Goal: Transaction & Acquisition: Book appointment/travel/reservation

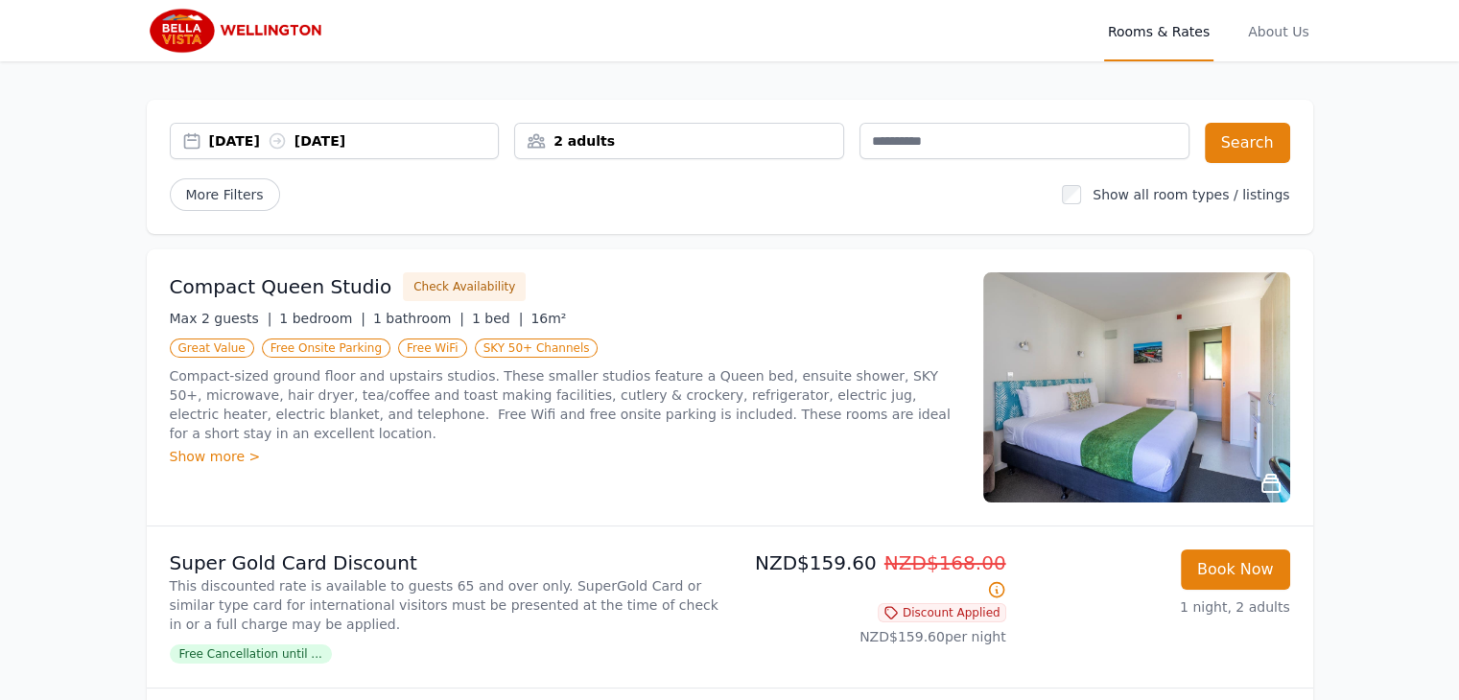
click at [170, 466] on div "Show more >" at bounding box center [565, 456] width 790 height 19
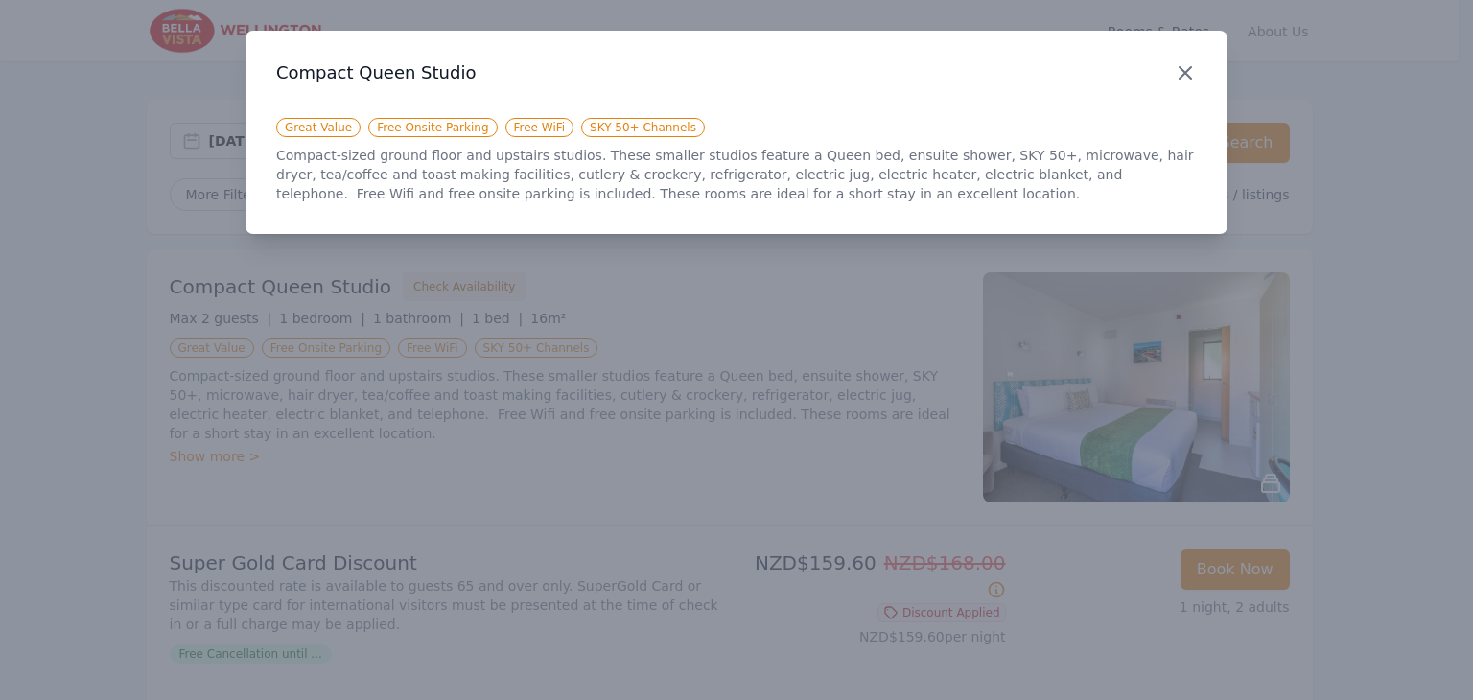
click at [1174, 84] on icon "button" at bounding box center [1185, 72] width 23 height 23
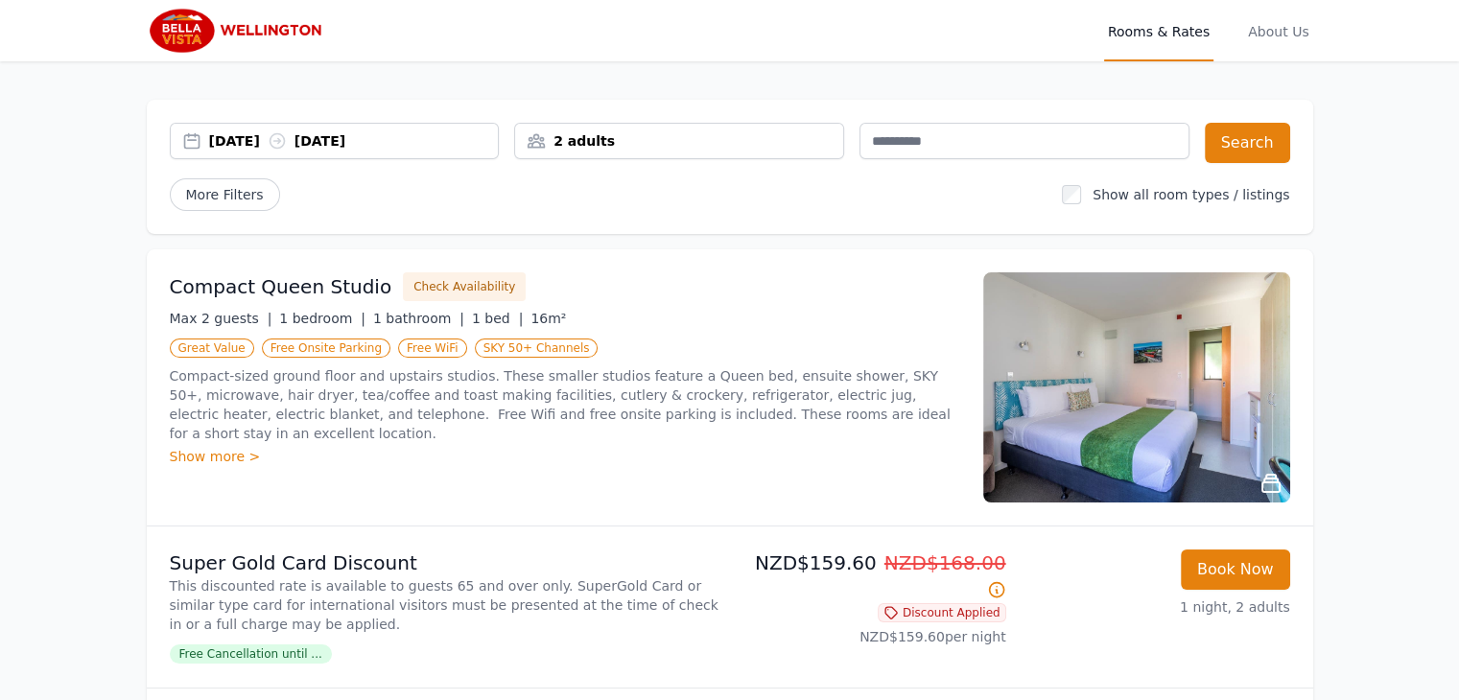
click at [1143, 455] on img at bounding box center [1136, 387] width 307 height 230
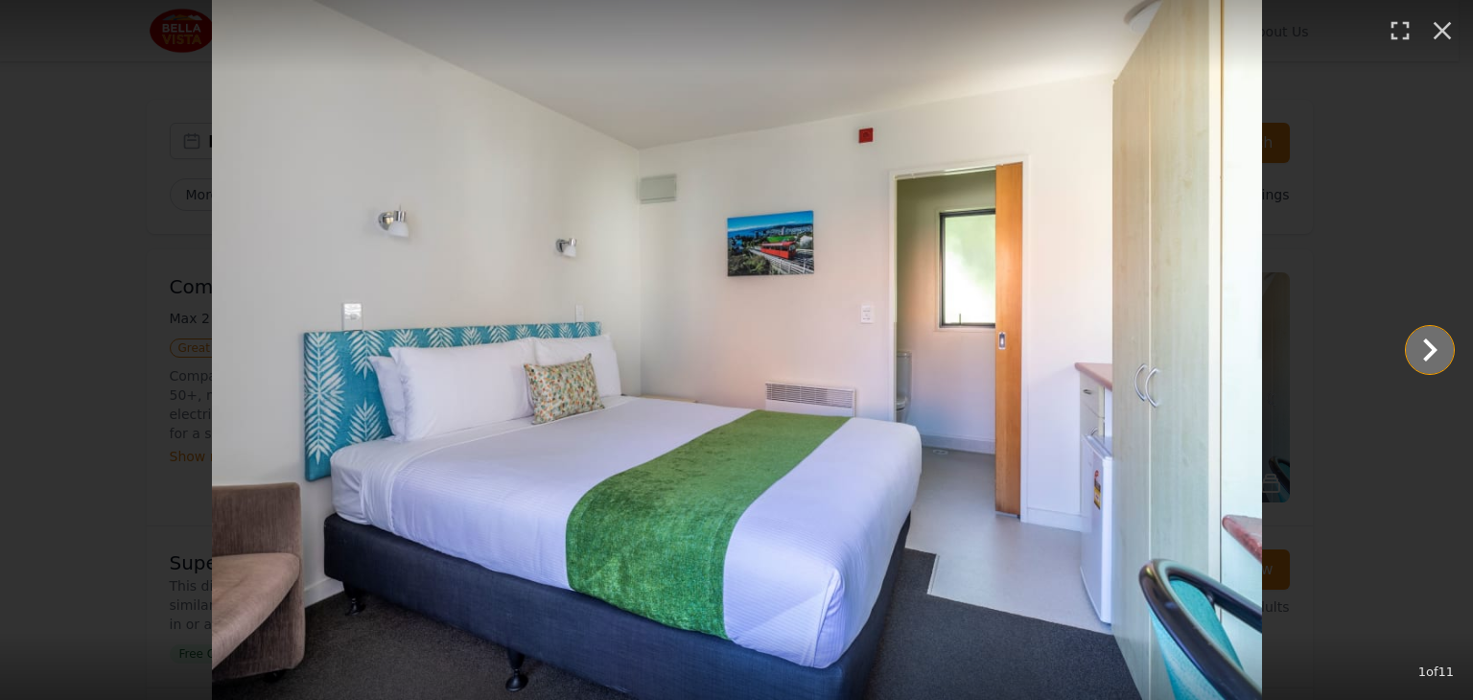
click at [1422, 362] on icon "Show slide 2 of 11" at bounding box center [1430, 350] width 46 height 46
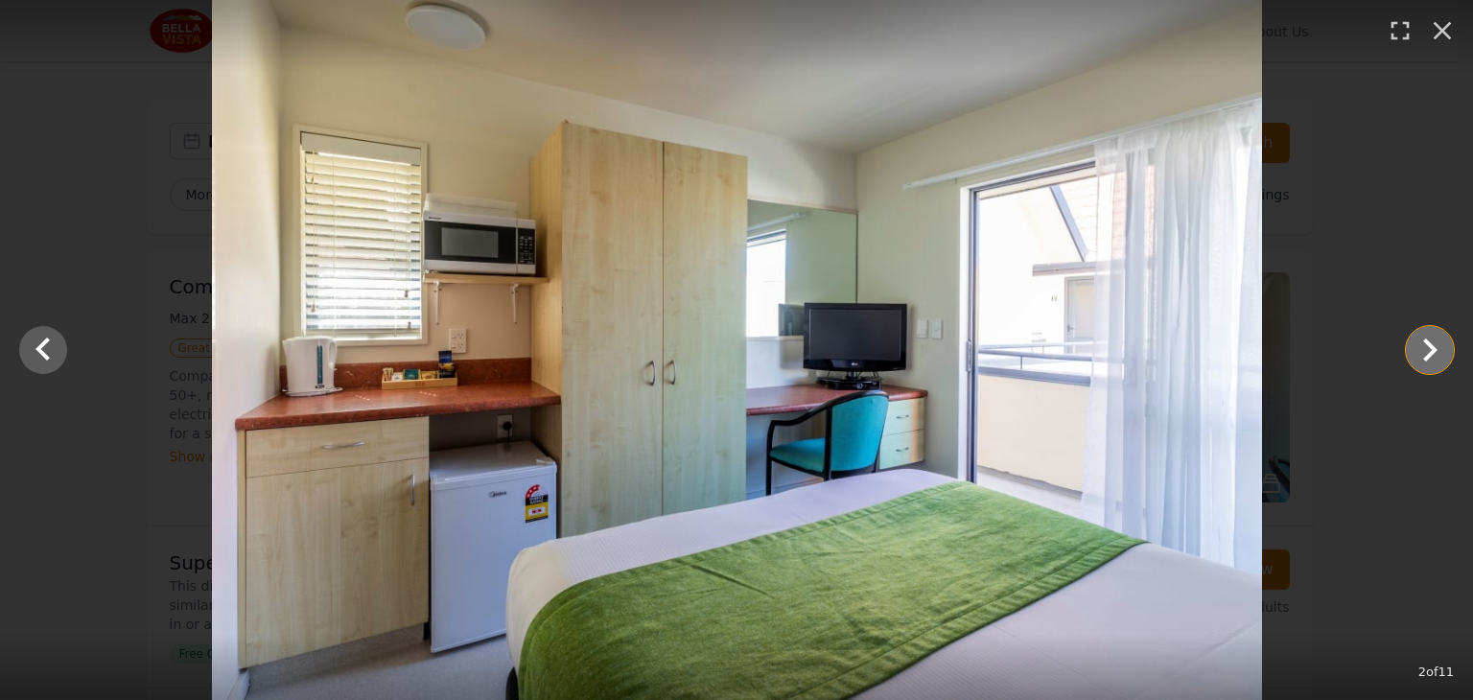
click at [1422, 362] on icon "Show slide 3 of 11" at bounding box center [1430, 350] width 46 height 46
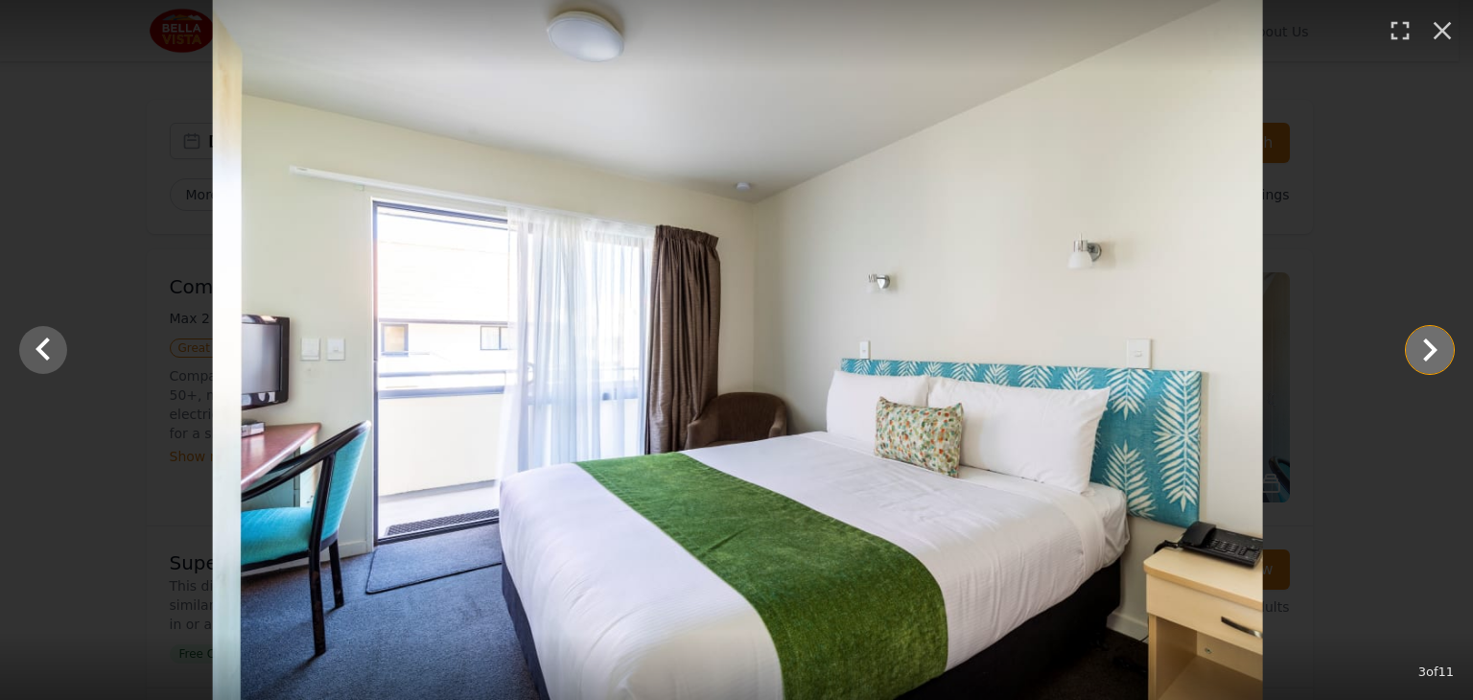
click at [1422, 362] on icon "Show slide 4 of 11" at bounding box center [1430, 350] width 46 height 46
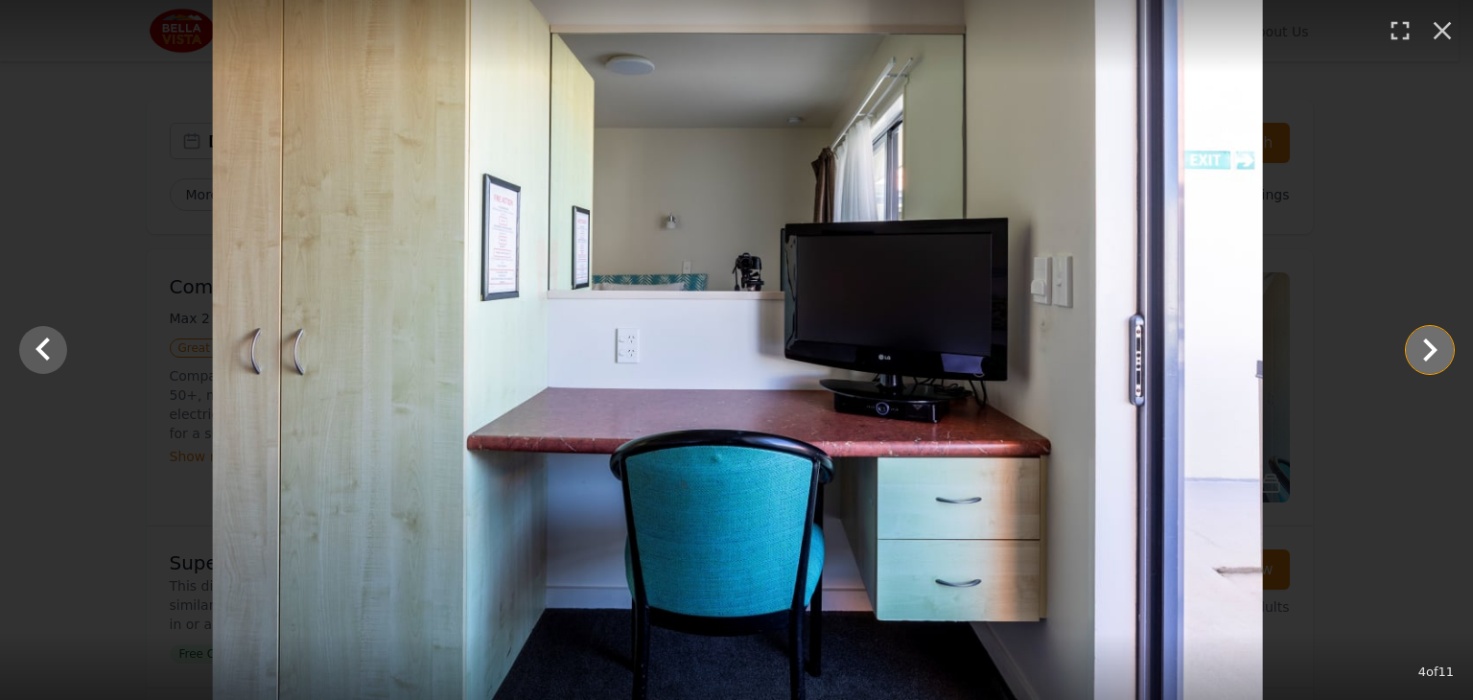
click at [1422, 362] on icon "Show slide 5 of 11" at bounding box center [1430, 350] width 46 height 46
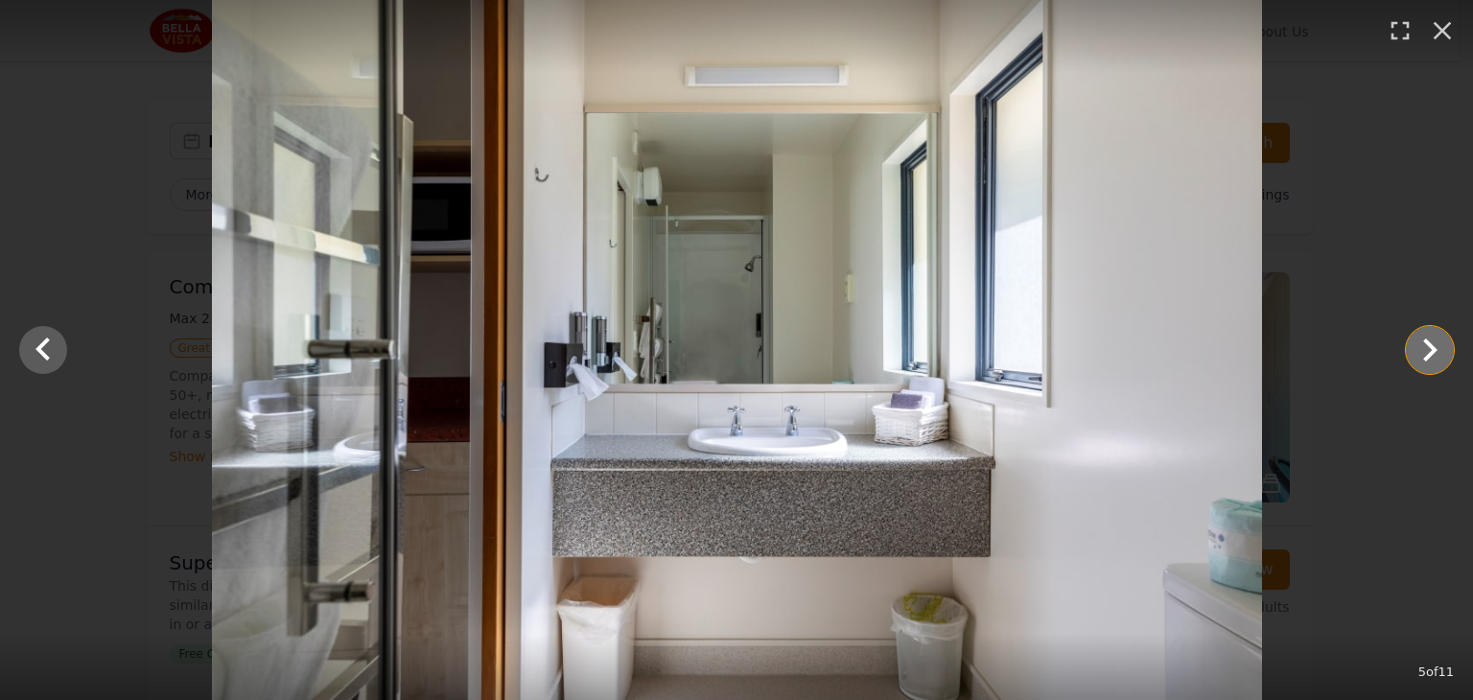
click at [1422, 362] on icon "Show slide 6 of 11" at bounding box center [1430, 350] width 46 height 46
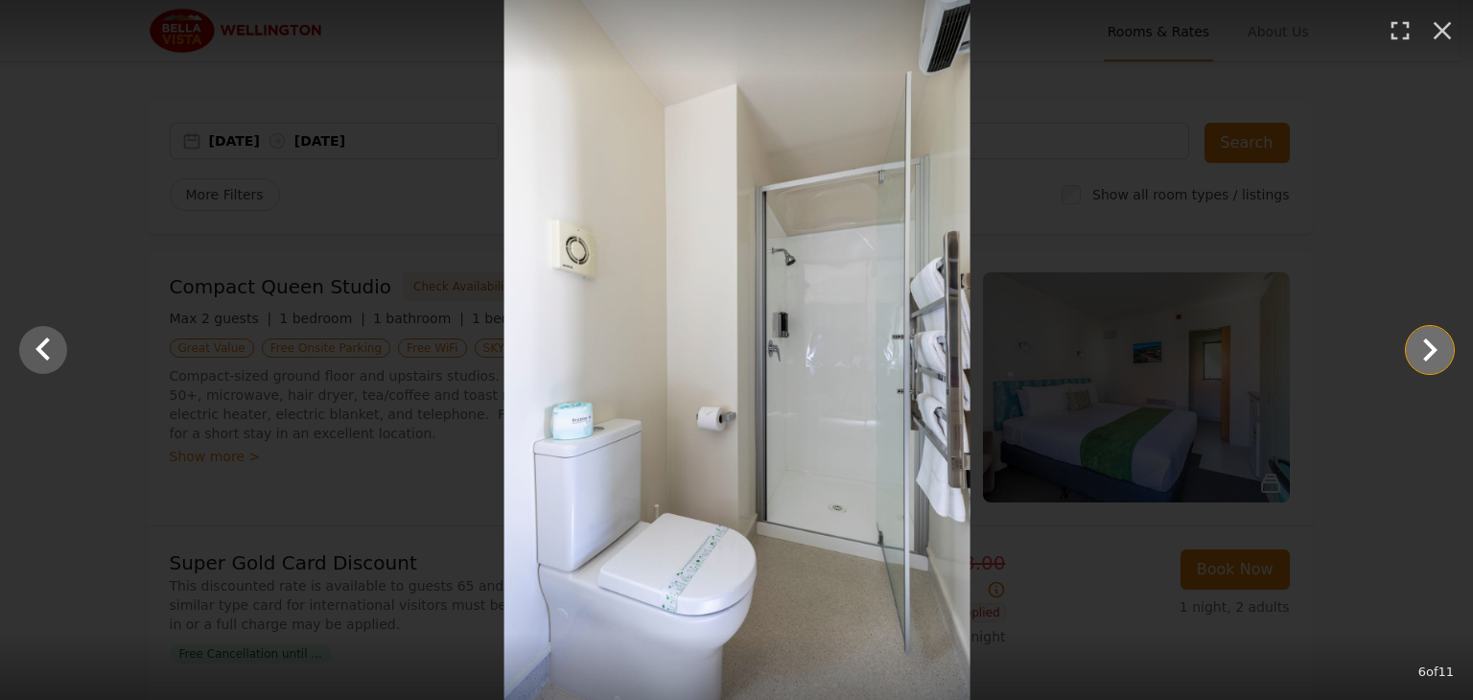
click at [1422, 362] on icon "Show slide 7 of 11" at bounding box center [1430, 350] width 46 height 46
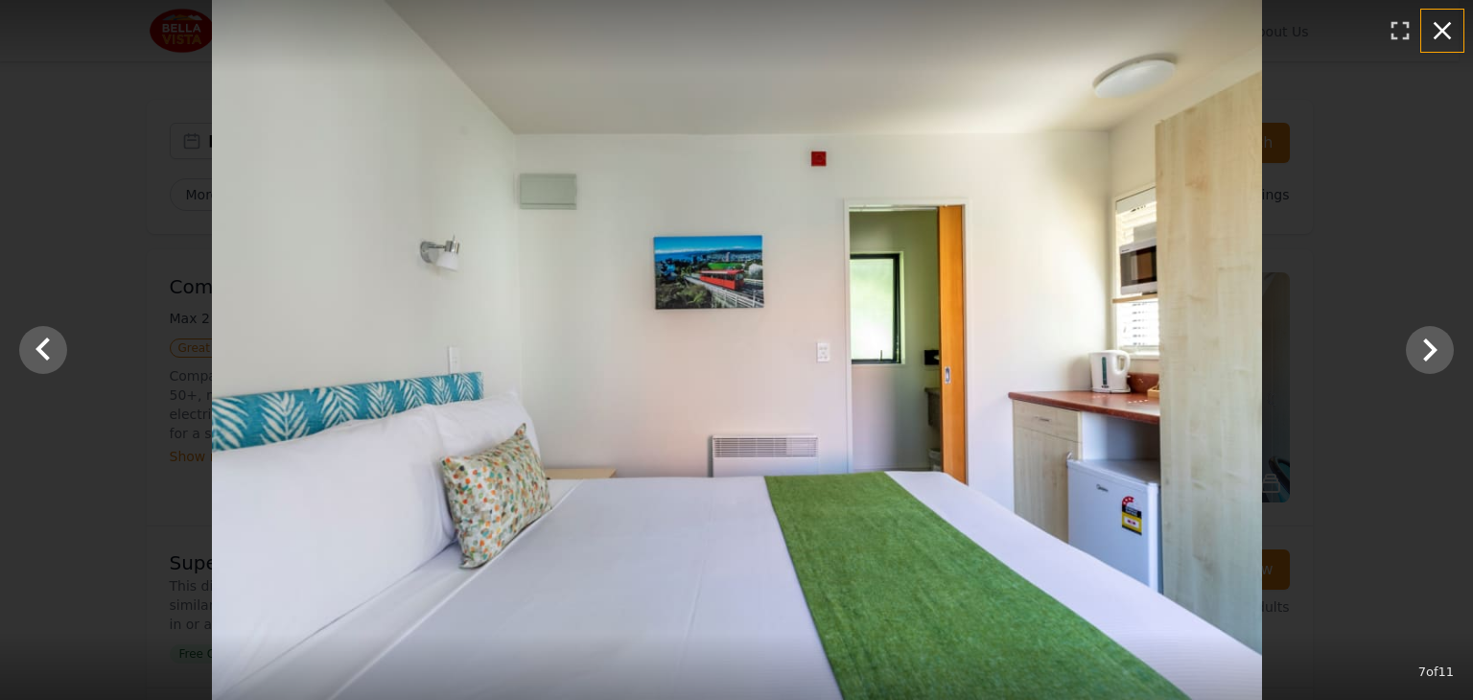
click at [1443, 33] on icon "button" at bounding box center [1443, 31] width 18 height 18
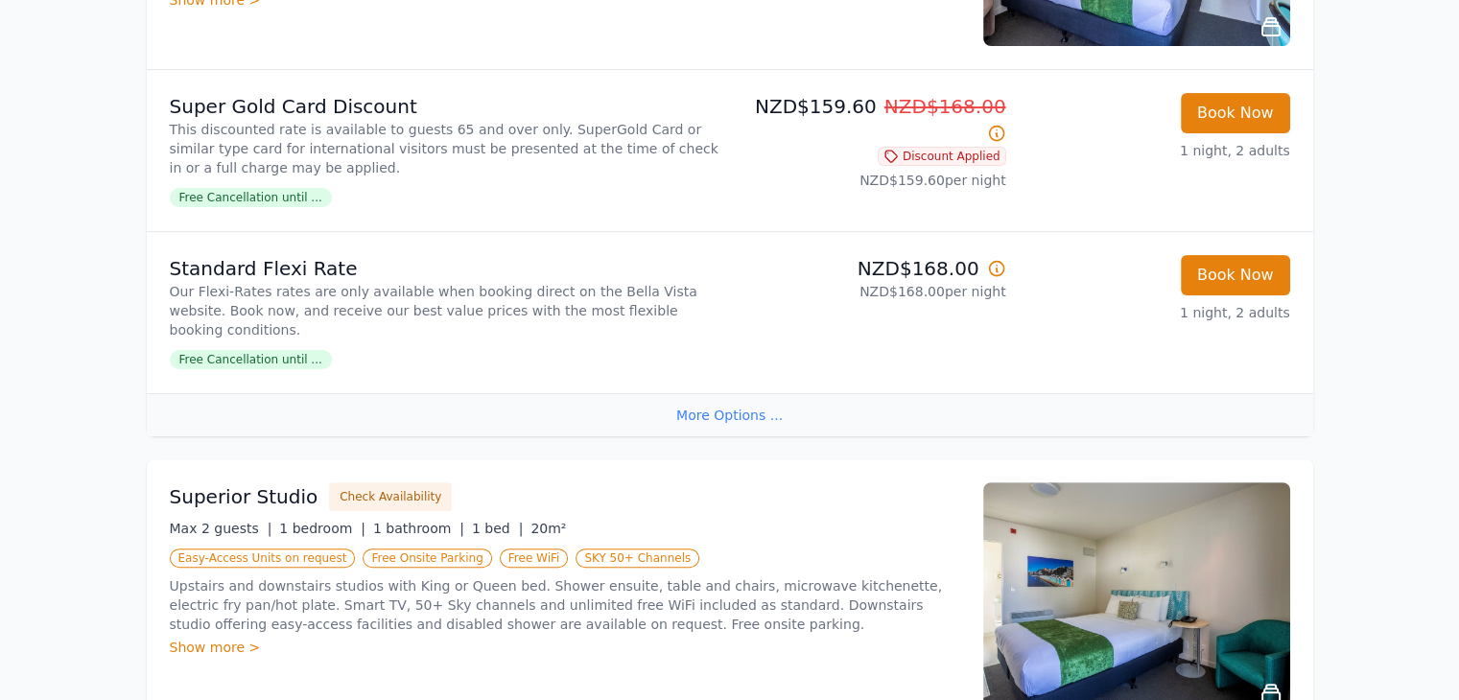
scroll to position [462, 0]
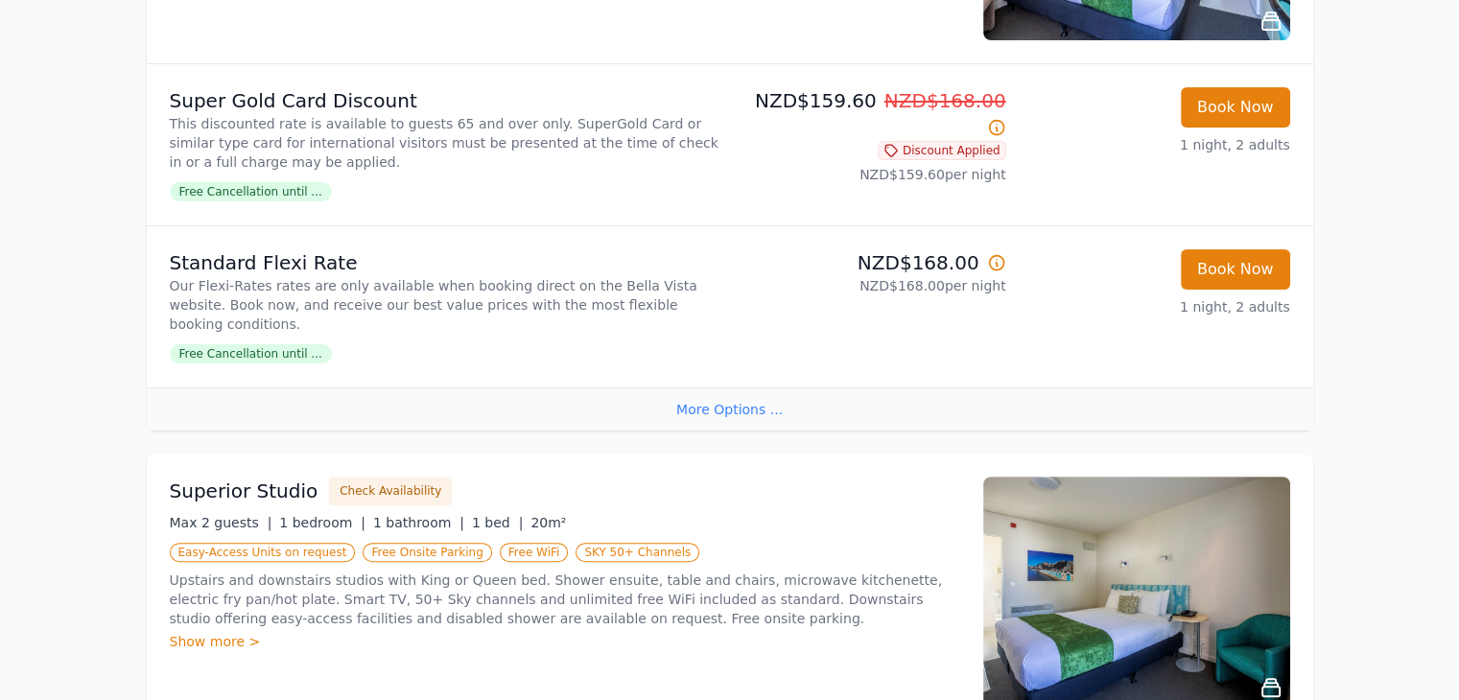
click at [698, 431] on div "More Options ..." at bounding box center [730, 409] width 1166 height 43
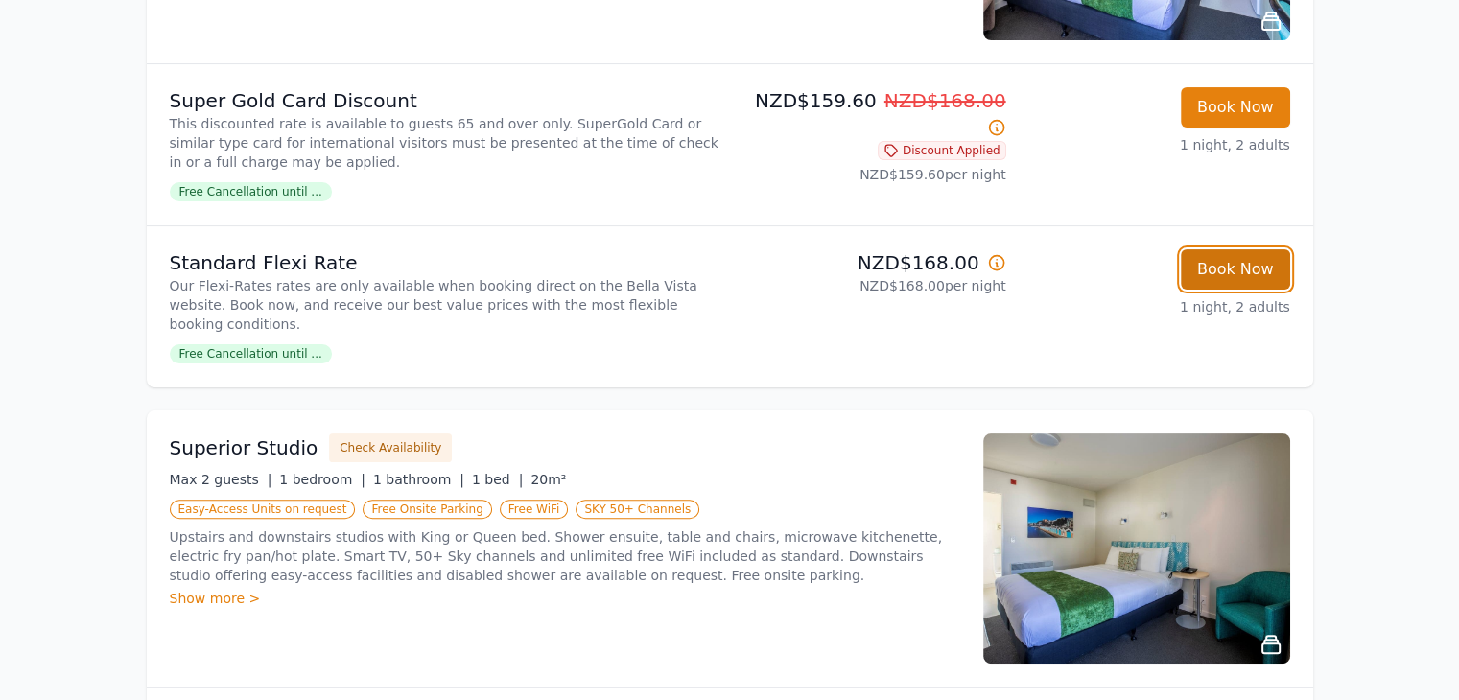
click at [1290, 290] on button "Book Now" at bounding box center [1235, 269] width 109 height 40
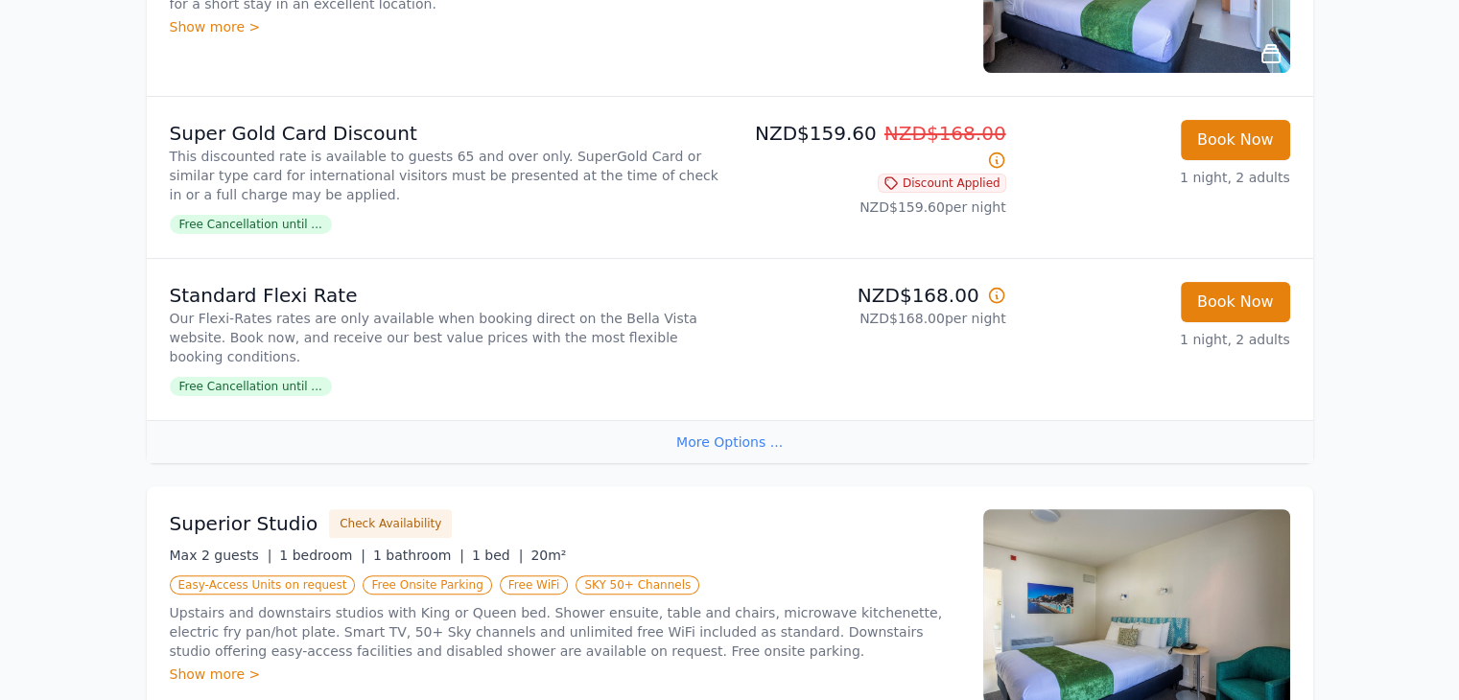
scroll to position [432, 0]
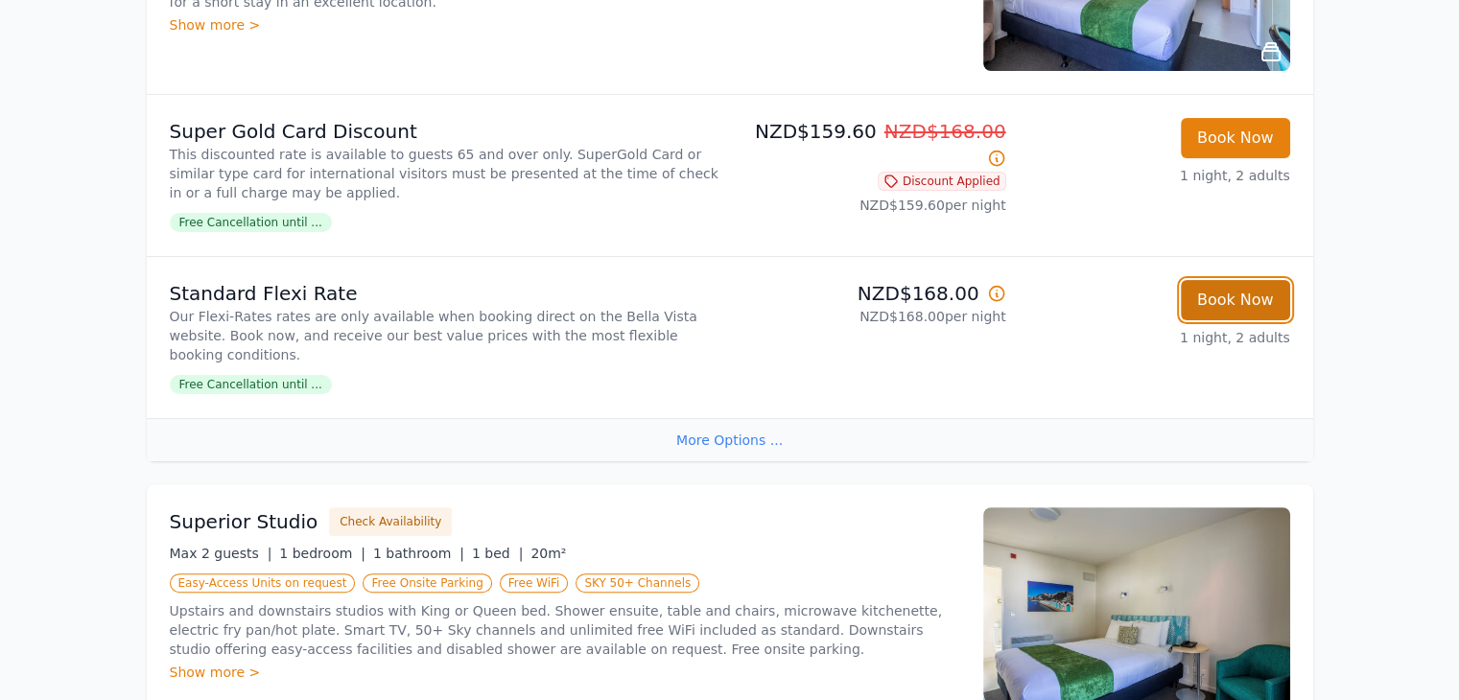
click at [1290, 320] on button "Book Now" at bounding box center [1235, 300] width 109 height 40
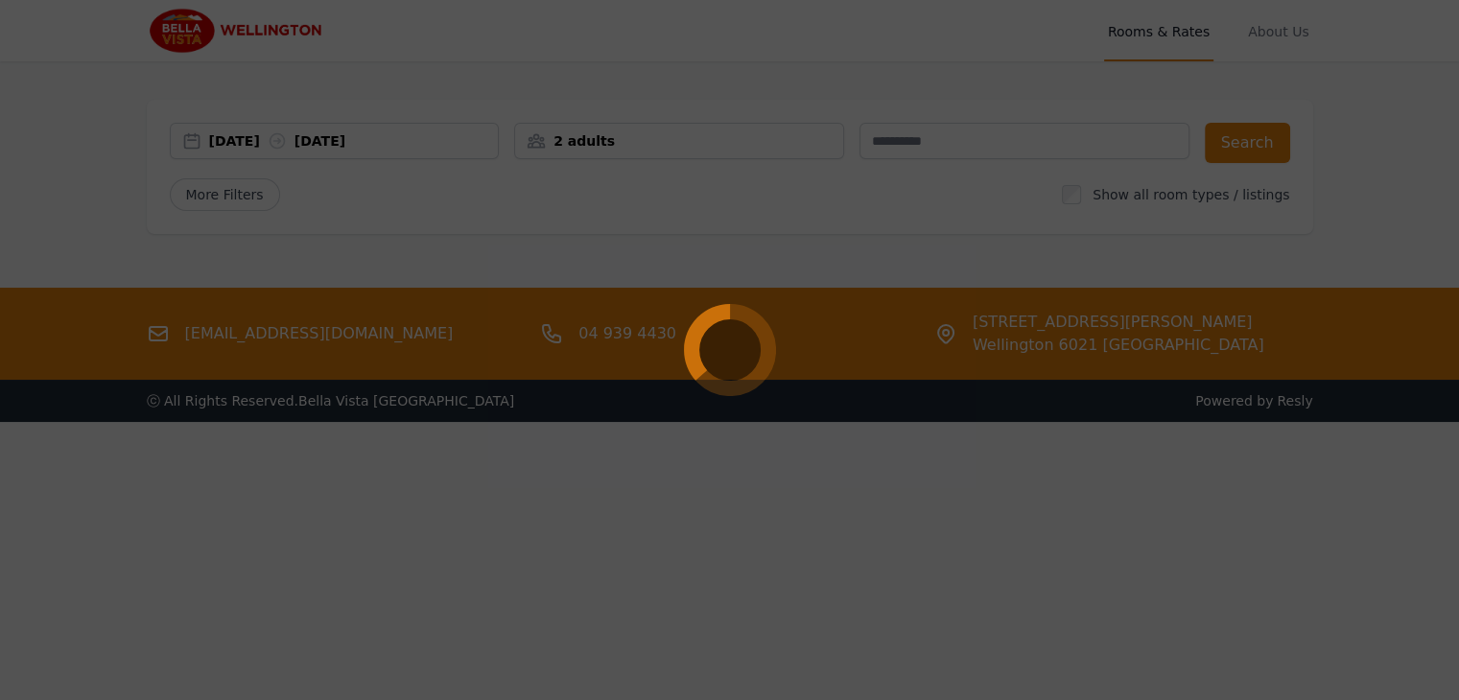
select select "**"
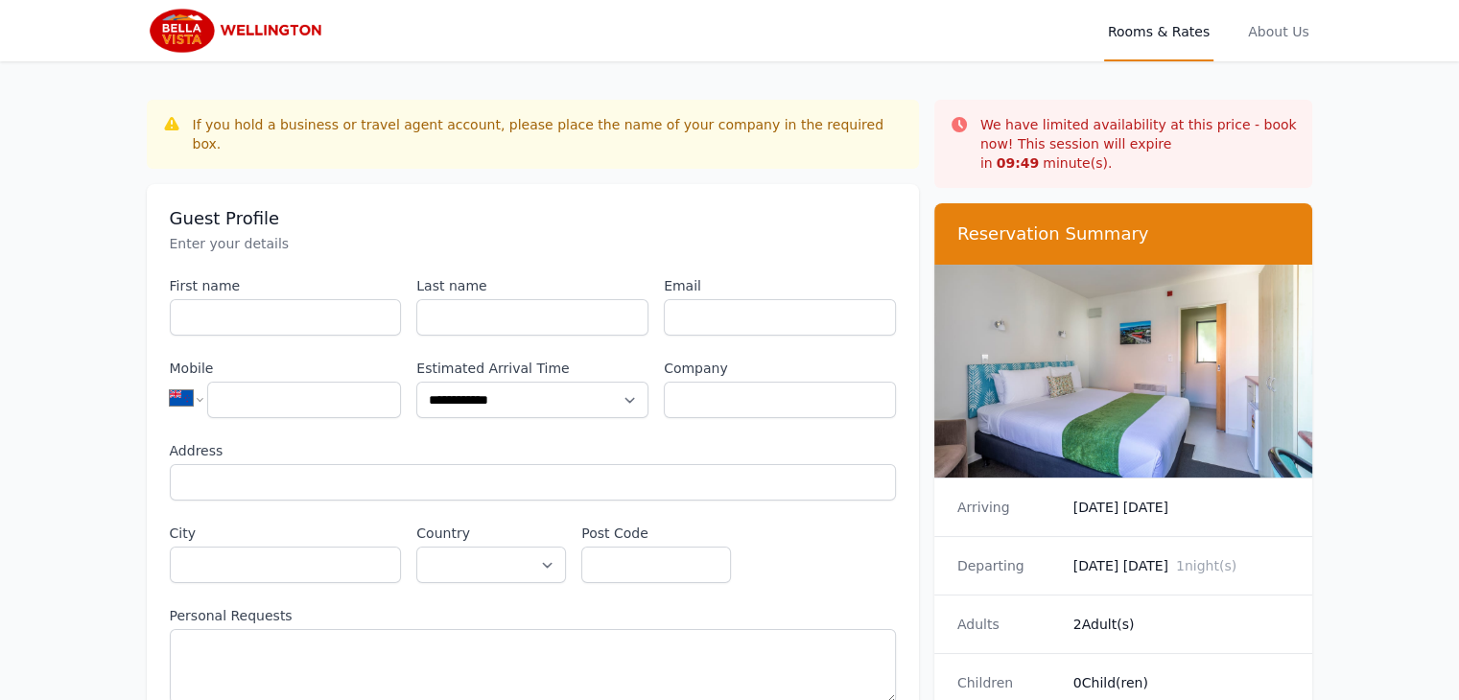
scroll to position [115, 0]
